Goal: Task Accomplishment & Management: Manage account settings

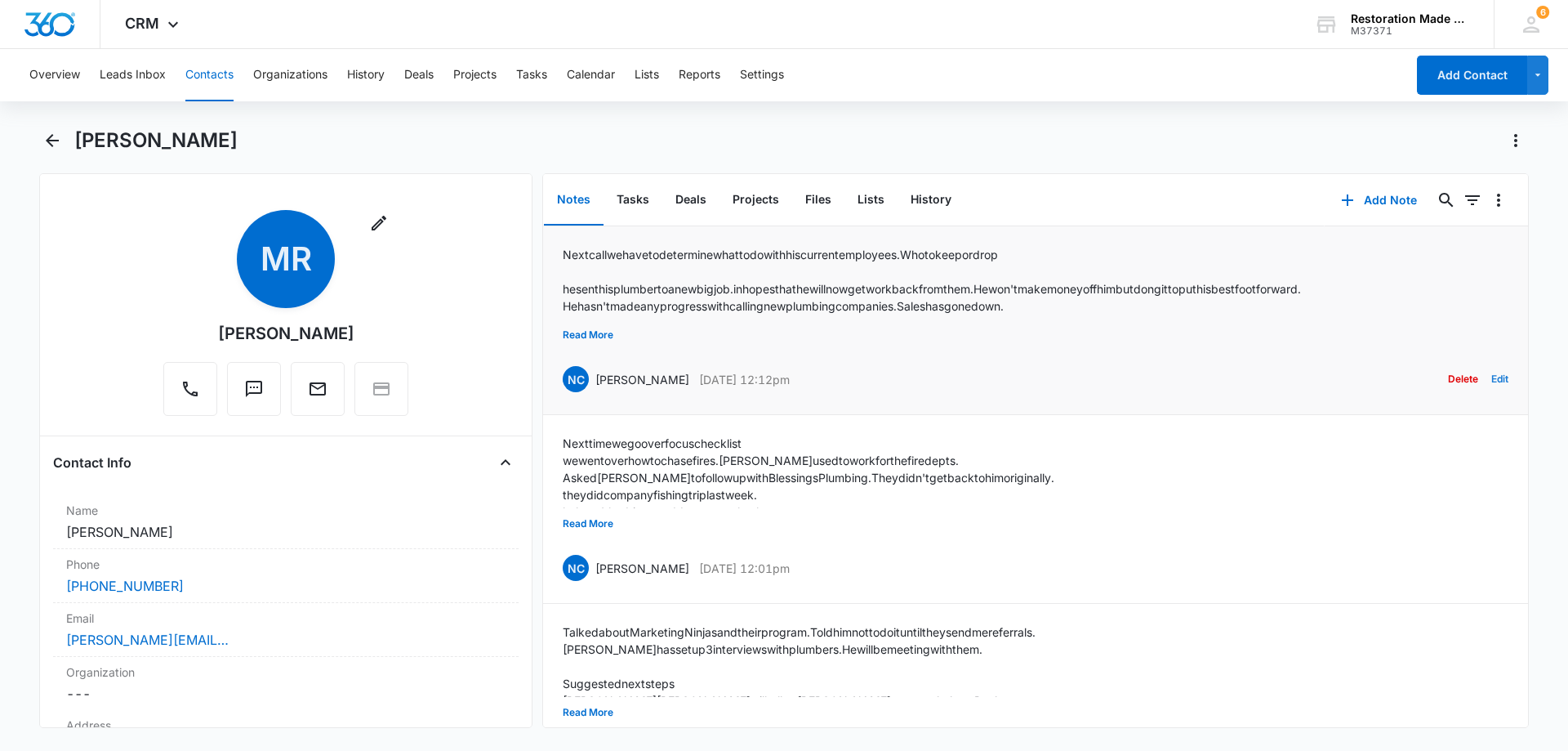
click at [1492, 379] on button "Edit" at bounding box center [1500, 379] width 17 height 31
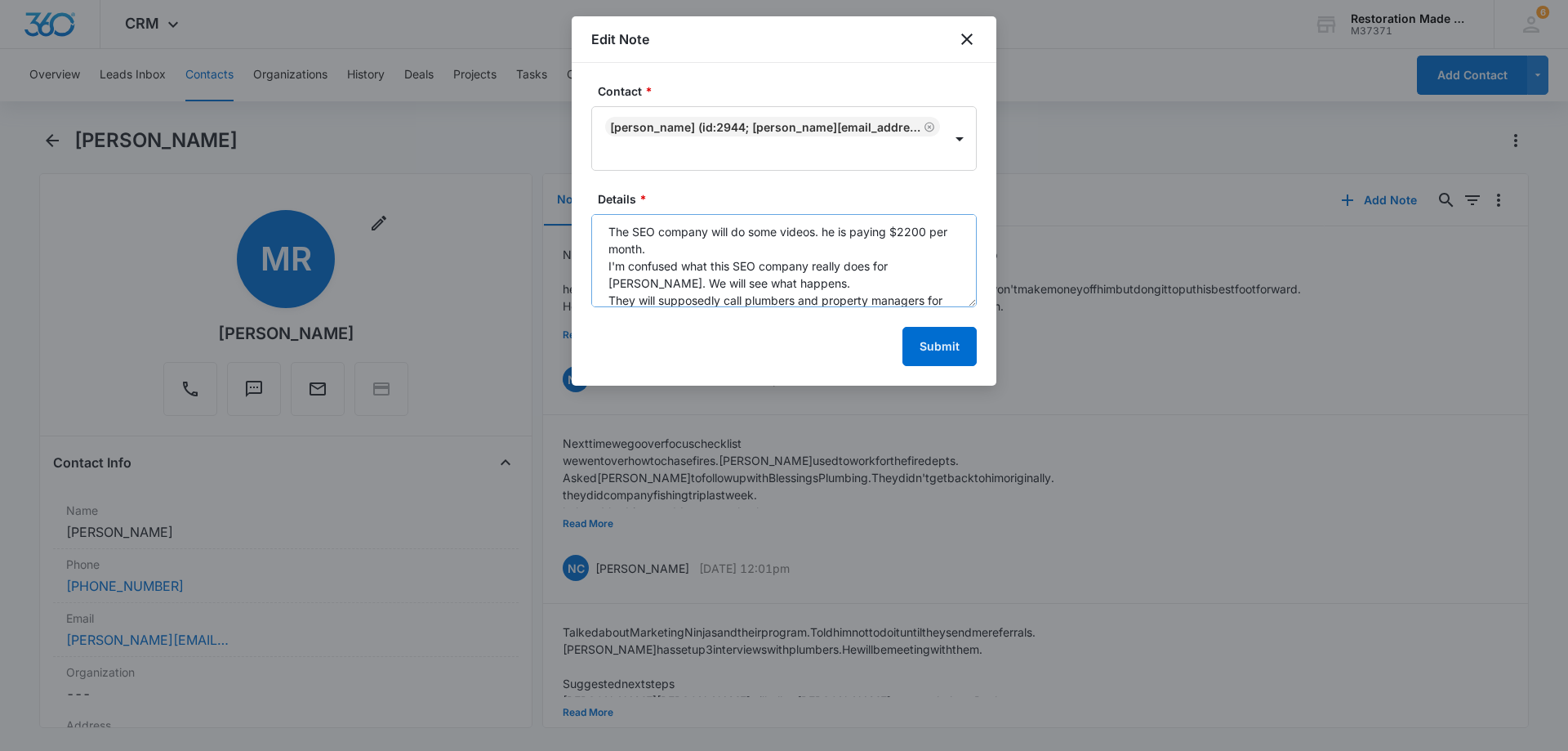
scroll to position [292, 0]
click at [801, 256] on textarea "Next call we have to determine what to do with his current employees. Who to ke…" at bounding box center [784, 260] width 386 height 93
paste textarea "Suggested next steps Mike Rutherford will send the email with the names and num…"
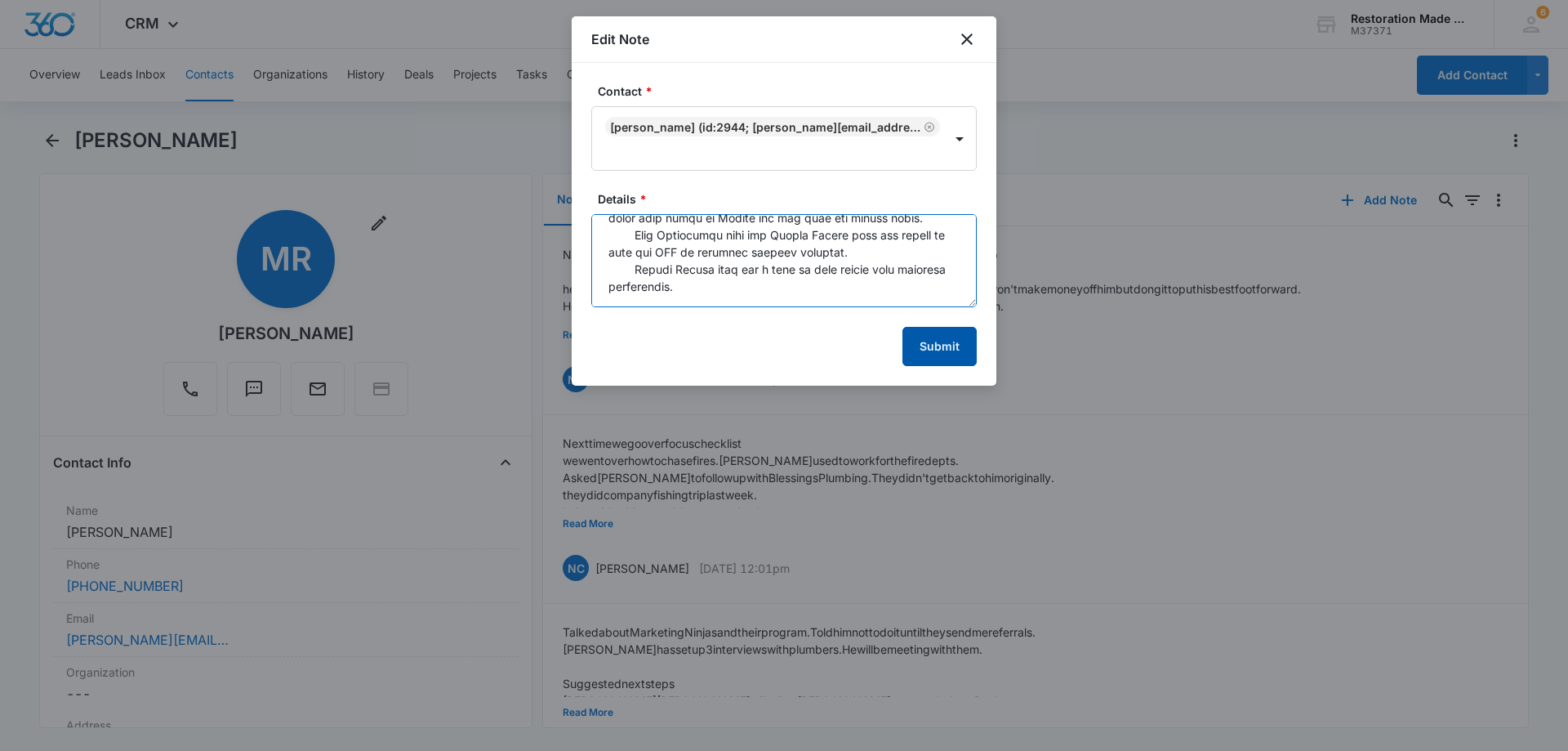
type textarea "Next call we have to determine what to do with his current employees. Who to ke…"
click at [947, 344] on button "Submit" at bounding box center [940, 347] width 75 height 39
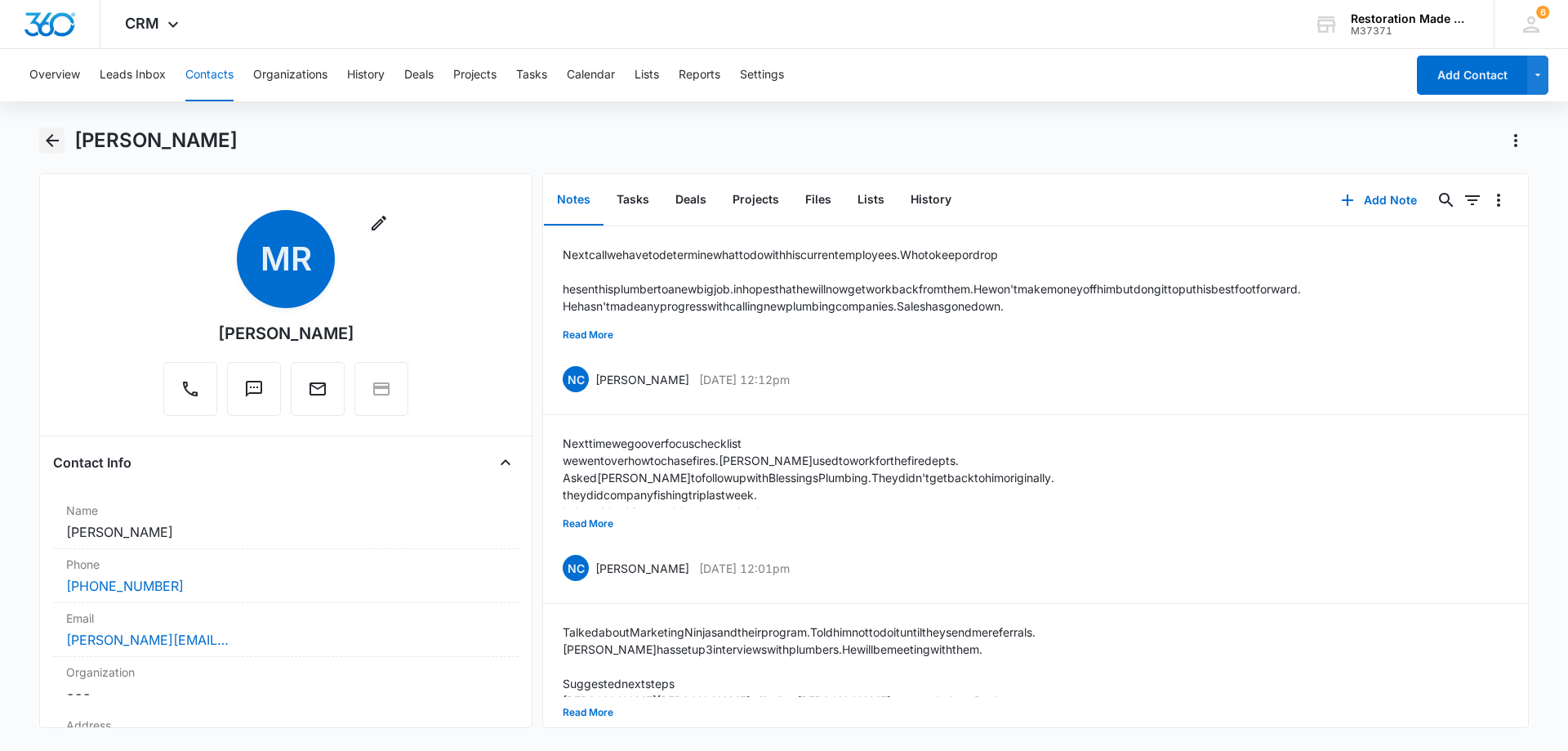
click at [55, 147] on icon "Back" at bounding box center [52, 140] width 20 height 20
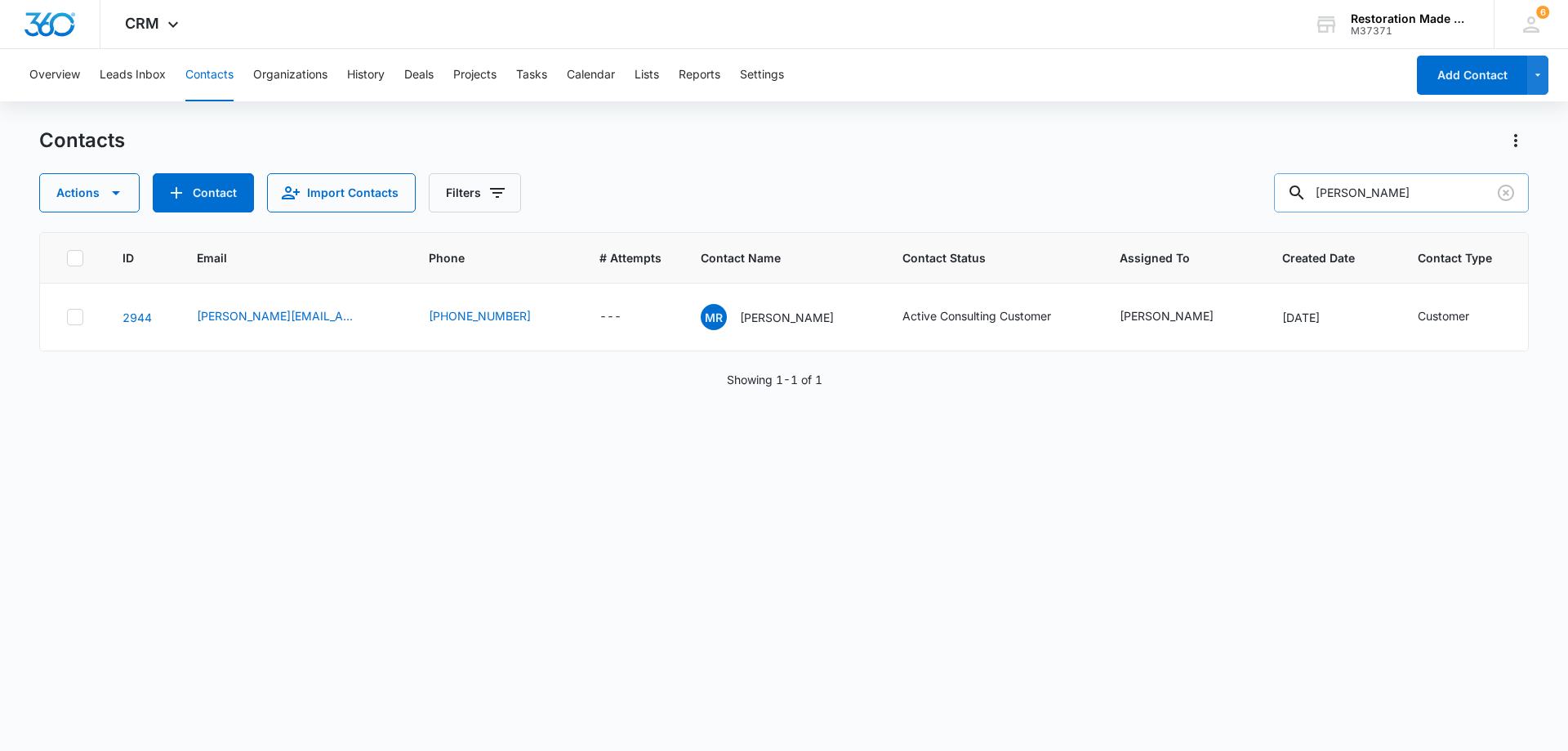
click at [1393, 197] on input "mike ru" at bounding box center [1401, 193] width 255 height 39
type input "m"
type input "dallin"
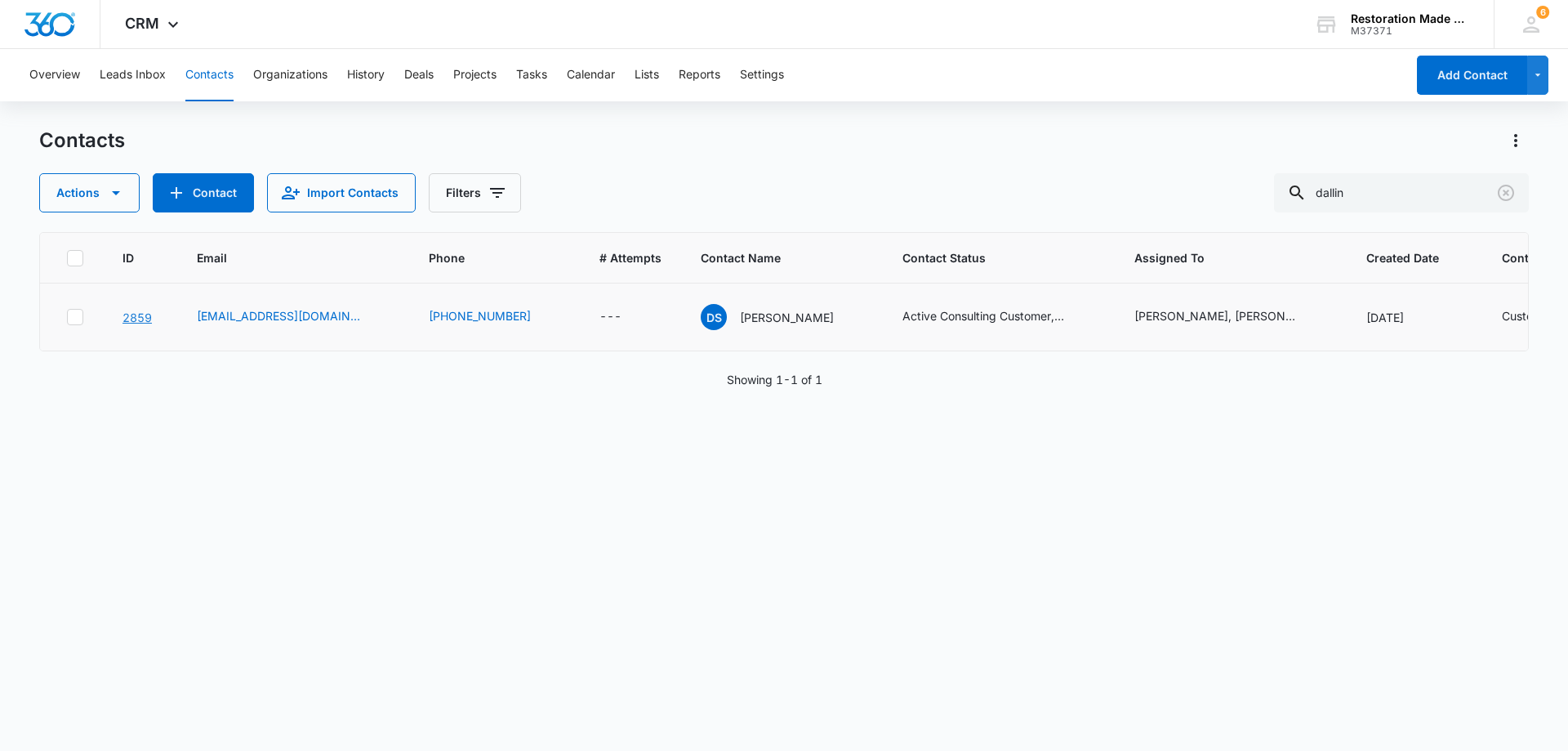
click at [137, 316] on link "2859" at bounding box center [137, 317] width 29 height 14
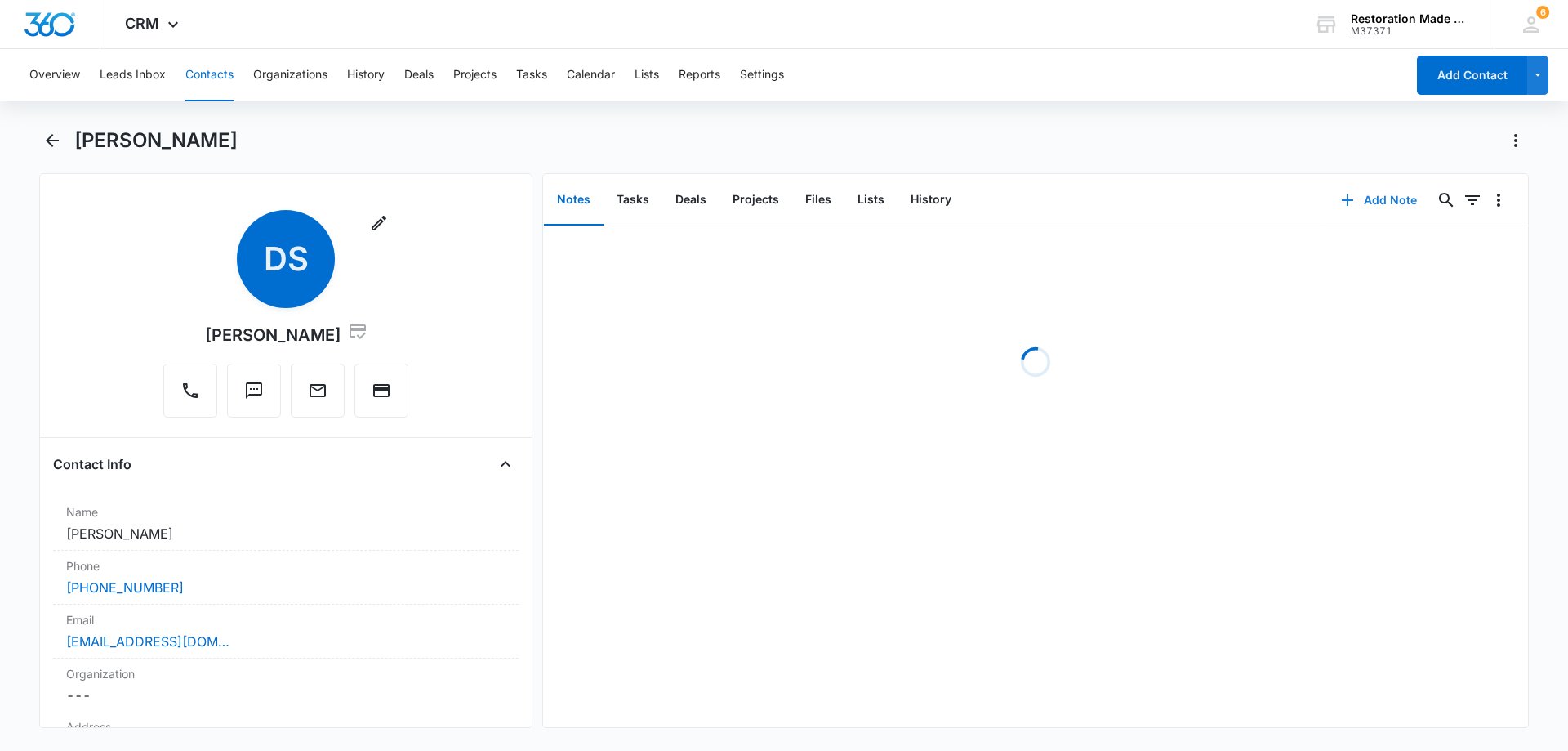
click at [1375, 202] on button "Add Note" at bounding box center [1379, 200] width 108 height 39
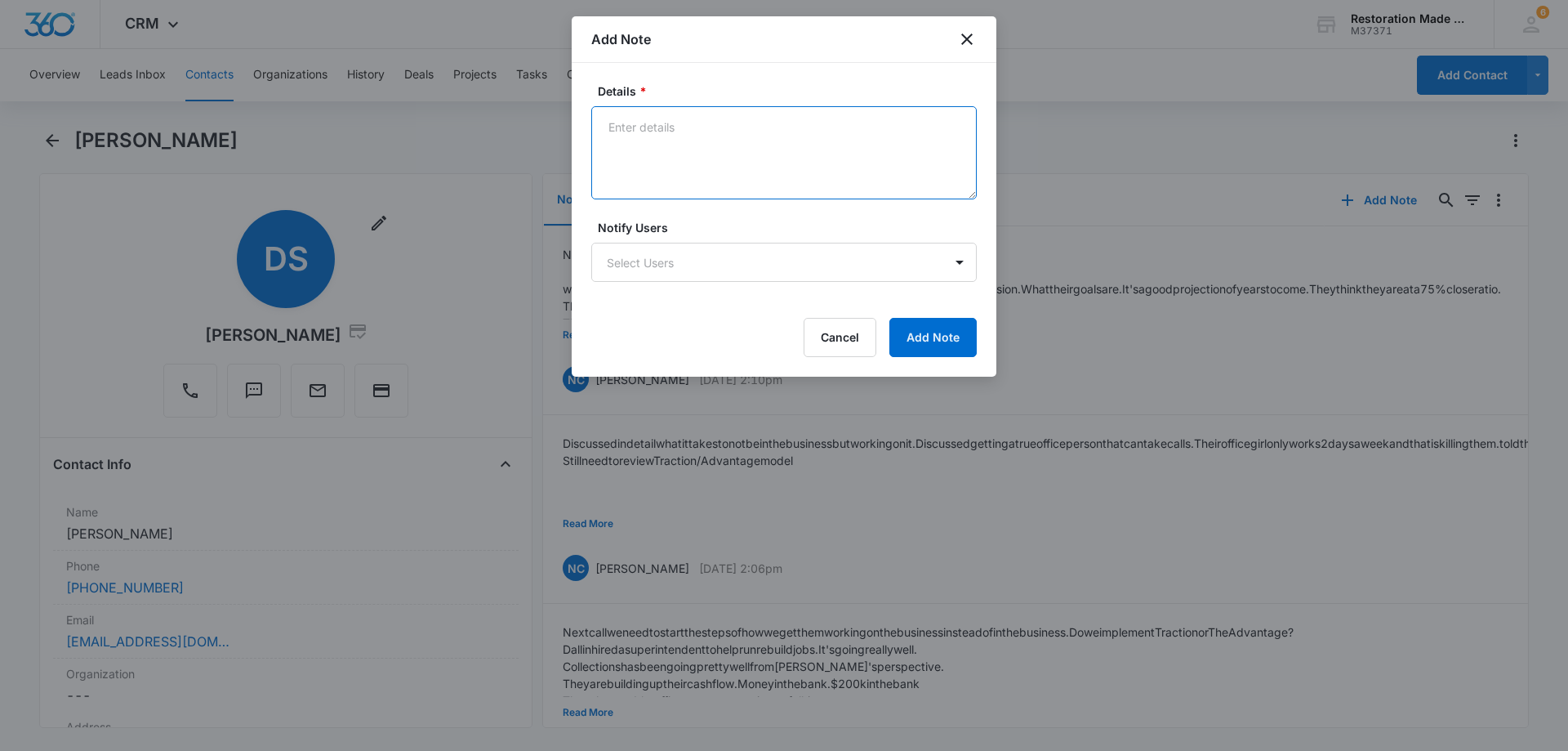
click at [749, 127] on textarea "Details *" at bounding box center [784, 153] width 386 height 93
click at [666, 163] on textarea "they let thier office girl go. They have hired their new person. She came from …" at bounding box center [784, 153] width 386 height 93
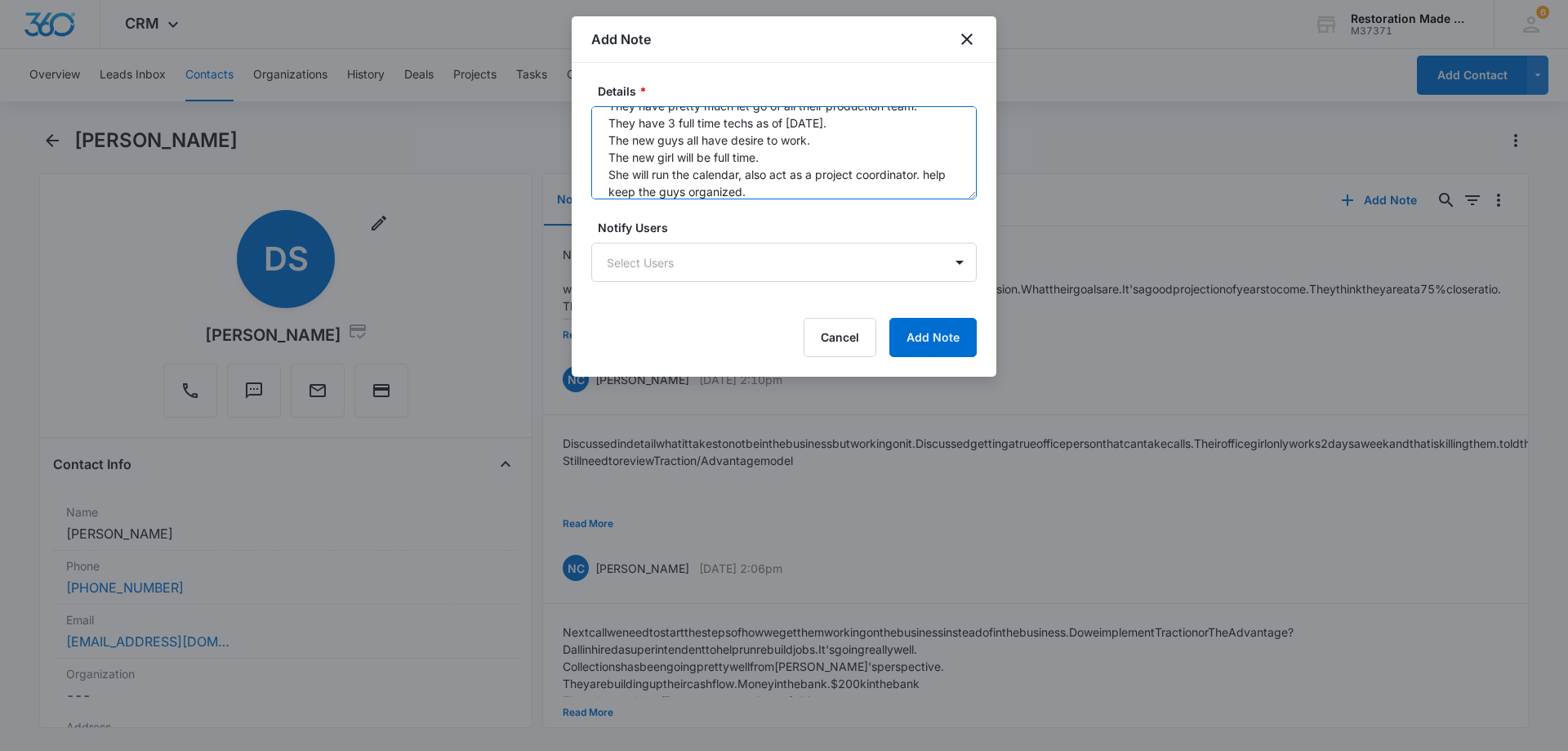
scroll to position [73, 0]
click at [798, 176] on textarea "they let thier office girl go. They have hired their new person. She came from …" at bounding box center [784, 153] width 386 height 93
type textarea "they let thier office girl go. They have hired their new person. She came from …"
